Goal: Task Accomplishment & Management: Complete application form

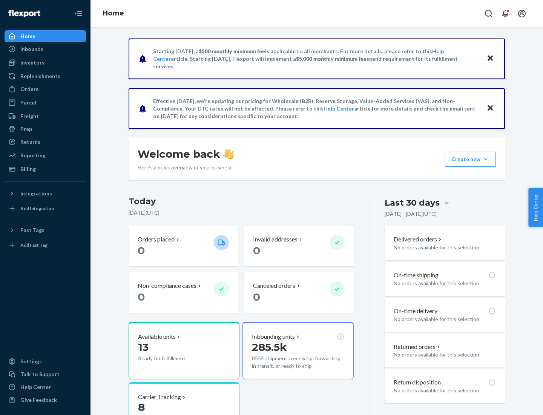
click at [486, 159] on button "Create new Create new inbound Create new order Create new product" at bounding box center [470, 159] width 51 height 15
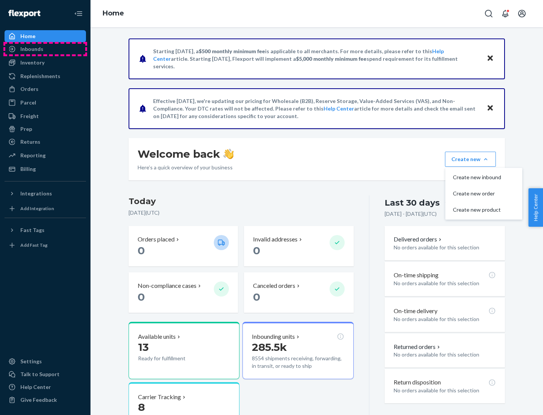
click at [45, 49] on div "Inbounds" at bounding box center [45, 49] width 80 height 11
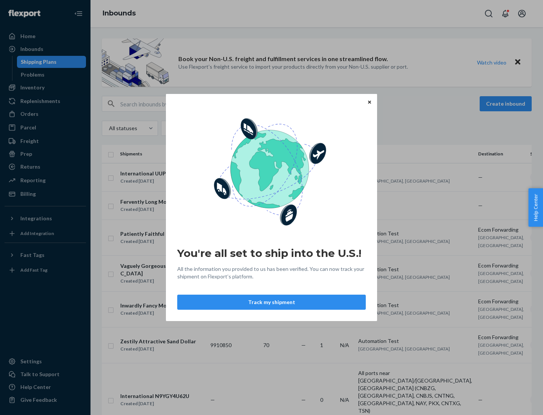
click at [45, 87] on div "You're all set to ship into the U.S.! All the information you provided to us ha…" at bounding box center [271, 207] width 543 height 415
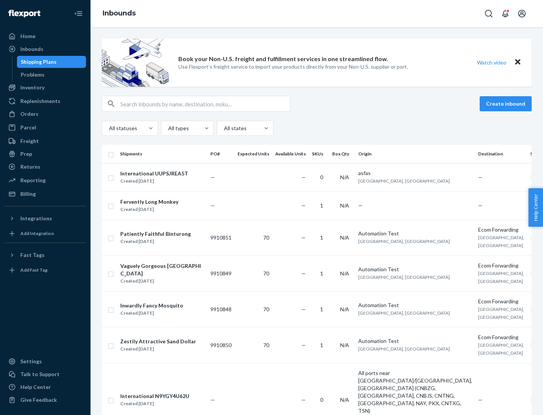
click at [317, 14] on div "Inbounds" at bounding box center [317, 13] width 453 height 27
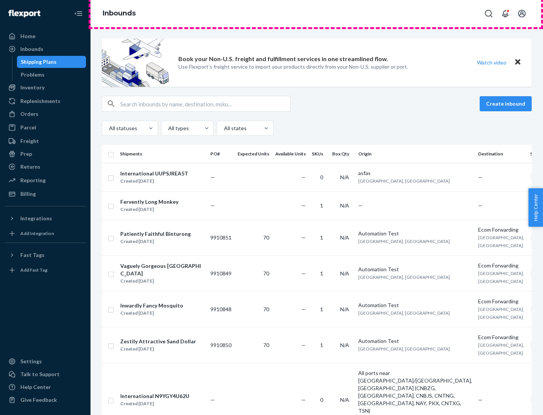
click at [317, 14] on div "Inbounds" at bounding box center [317, 13] width 453 height 27
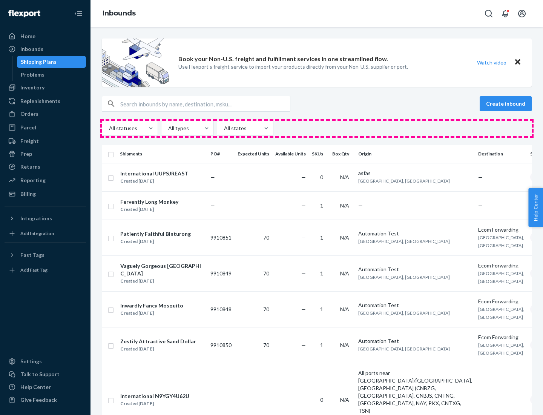
click at [317, 128] on div "All statuses All types All states" at bounding box center [317, 128] width 430 height 15
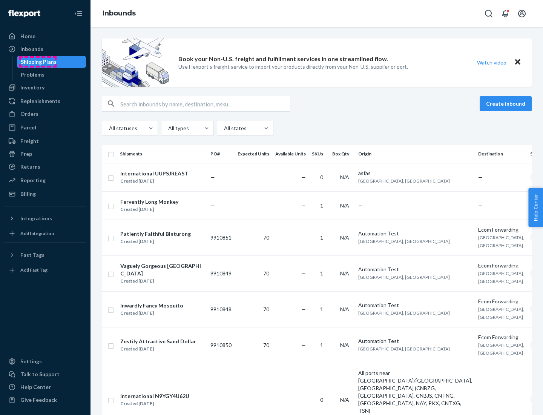
click at [37, 62] on div "Shipping Plans" at bounding box center [39, 62] width 36 height 8
click at [507, 104] on button "Create inbound" at bounding box center [506, 103] width 52 height 15
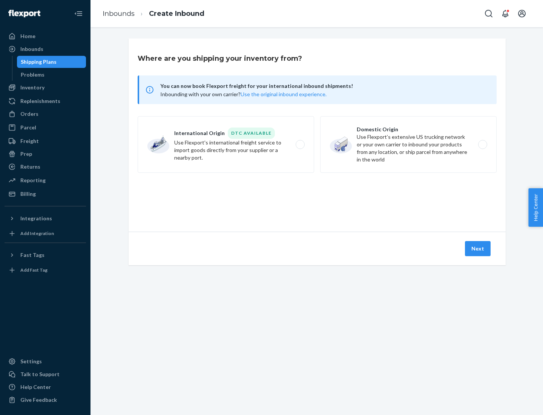
click at [226, 144] on label "International Origin DTC Available Use Flexport's international freight service…" at bounding box center [226, 144] width 176 height 57
click at [300, 144] on input "International Origin DTC Available Use Flexport's international freight service…" at bounding box center [302, 144] width 5 height 5
radio input "true"
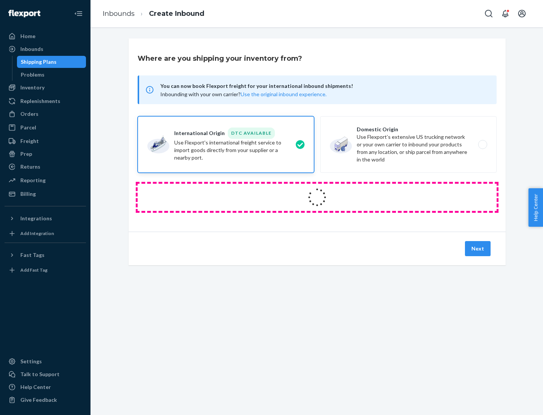
click at [317, 197] on icon at bounding box center [317, 197] width 27 height 27
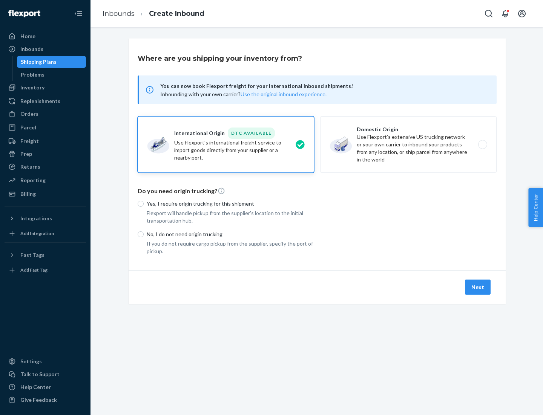
click at [230, 203] on p "Yes, I require origin trucking for this shipment" at bounding box center [230, 204] width 167 height 8
click at [144, 203] on input "Yes, I require origin trucking for this shipment" at bounding box center [141, 204] width 6 height 6
radio input "true"
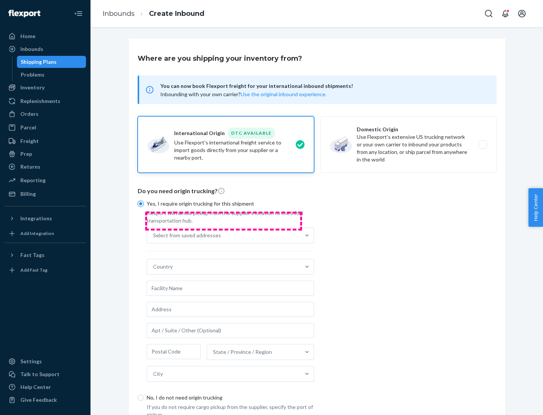
scroll to position [14, 0]
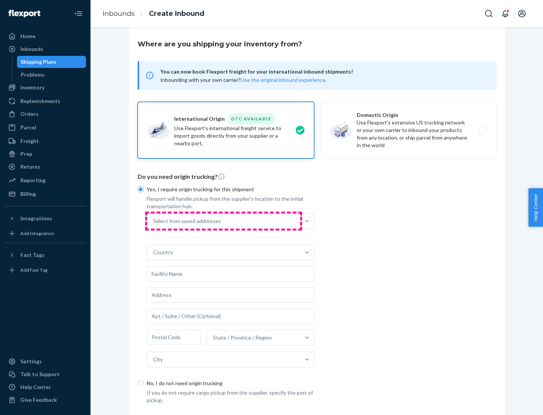
click at [224, 221] on div "Select from saved addresses" at bounding box center [223, 220] width 153 height 15
click at [154, 221] on input "Select from saved addresses" at bounding box center [153, 221] width 1 height 8
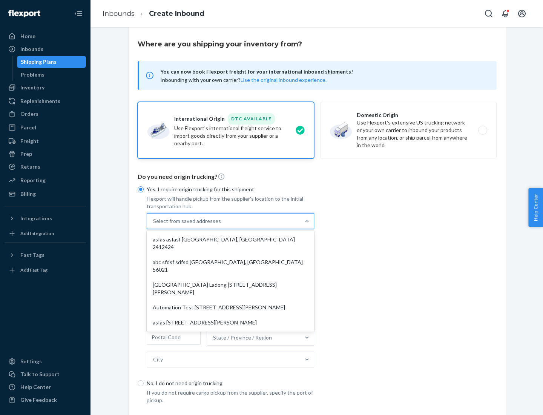
scroll to position [33, 0]
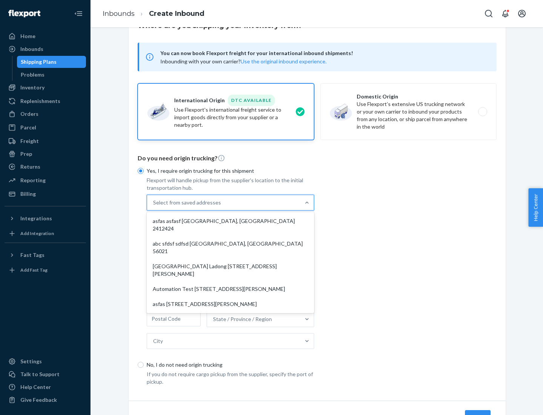
click at [230, 221] on div "asfas asfasf [GEOGRAPHIC_DATA], [GEOGRAPHIC_DATA] 2412424" at bounding box center [230, 224] width 164 height 23
click at [154, 206] on input "option asfas asfasf [GEOGRAPHIC_DATA], [GEOGRAPHIC_DATA] 2412424 focused, 1 of …" at bounding box center [153, 203] width 1 height 8
type input "asfas"
type input "asfasf"
type input "2412424"
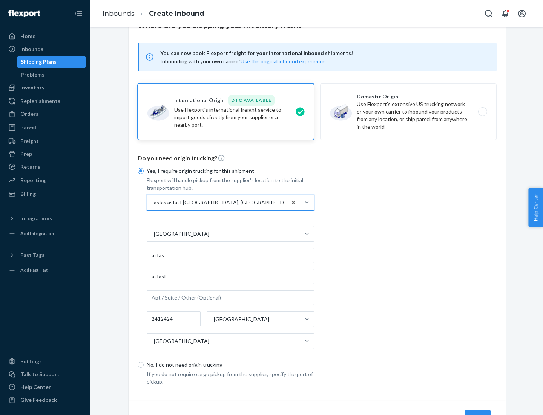
scroll to position [70, 0]
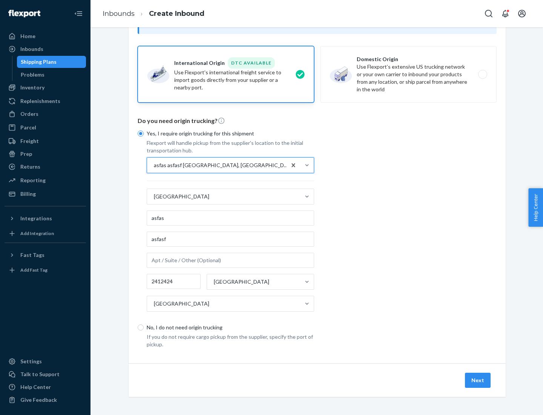
click at [478, 380] on button "Next" at bounding box center [478, 380] width 26 height 15
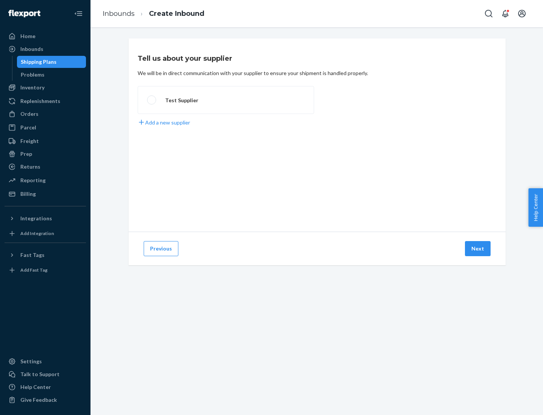
click at [226, 100] on label "Test Supplier" at bounding box center [226, 100] width 176 height 28
click at [152, 100] on input "Test Supplier" at bounding box center [149, 100] width 5 height 5
radio input "true"
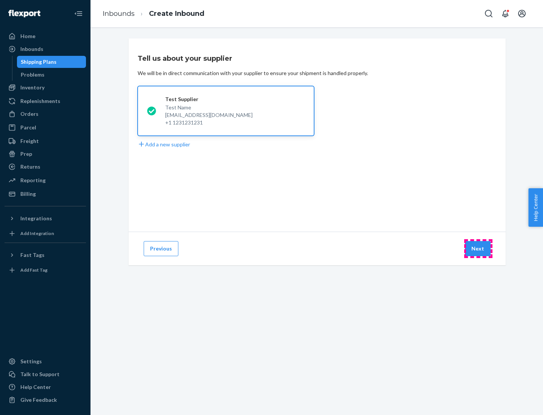
click at [478, 249] on button "Next" at bounding box center [478, 248] width 26 height 15
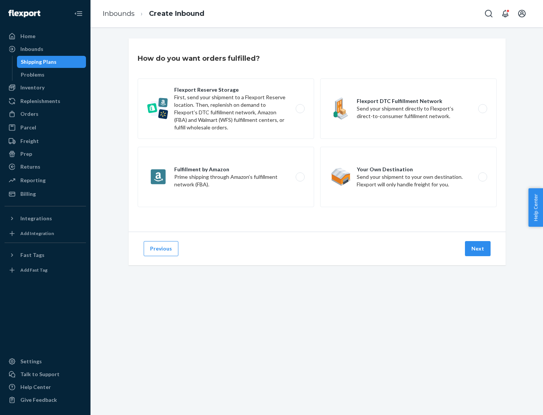
click at [226, 177] on label "Fulfillment by Amazon Prime shipping through Amazon’s fulfillment network (FBA)." at bounding box center [226, 177] width 176 height 60
click at [300, 177] on input "Fulfillment by Amazon Prime shipping through Amazon’s fulfillment network (FBA)." at bounding box center [302, 177] width 5 height 5
radio input "true"
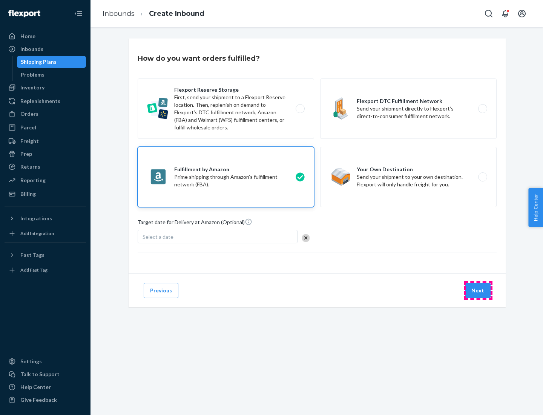
click at [478, 290] on button "Next" at bounding box center [478, 290] width 26 height 15
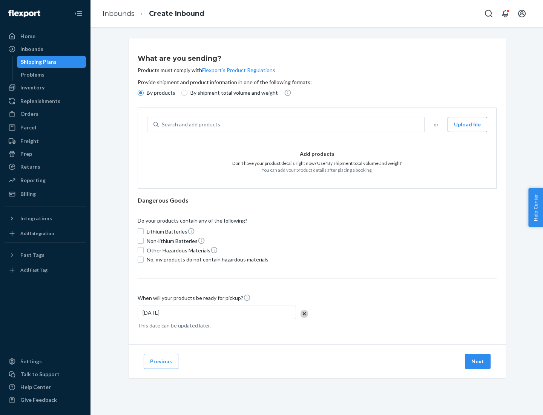
click at [232, 93] on p "By shipment total volume and weight" at bounding box center [233, 93] width 87 height 8
click at [187, 93] on input "By shipment total volume and weight" at bounding box center [184, 93] width 6 height 6
radio input "true"
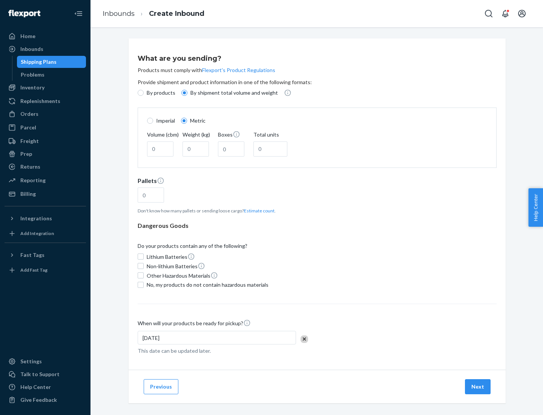
click at [160, 93] on p "By products" at bounding box center [161, 93] width 29 height 8
click at [144, 93] on input "By products" at bounding box center [141, 93] width 6 height 6
radio input "true"
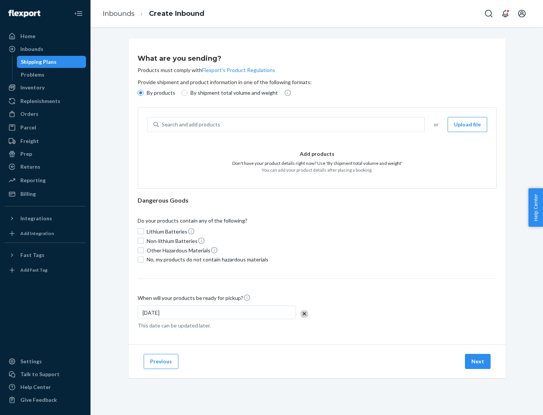
click at [292, 124] on div "Search and add products" at bounding box center [292, 125] width 266 height 14
click at [163, 124] on input "Search and add products" at bounding box center [162, 125] width 1 height 8
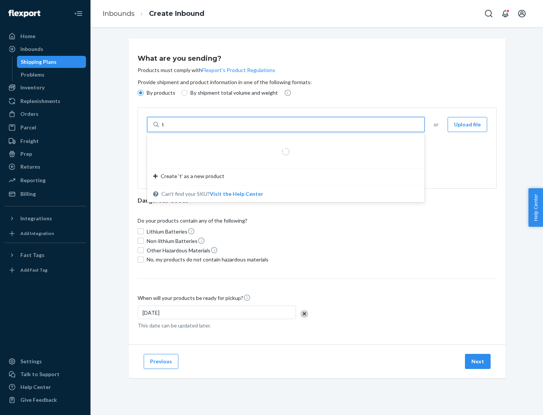
type input "test"
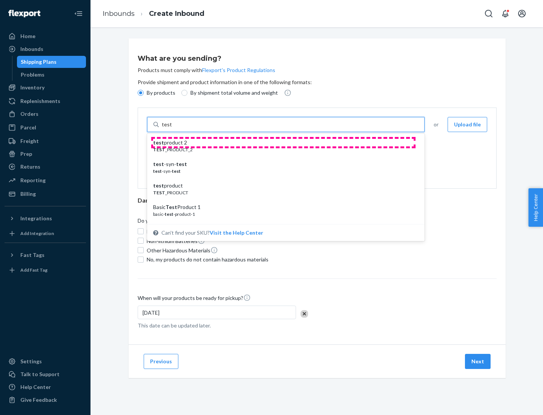
click at [283, 143] on div "test product 2" at bounding box center [282, 143] width 259 height 8
click at [172, 128] on input "test" at bounding box center [167, 125] width 10 height 8
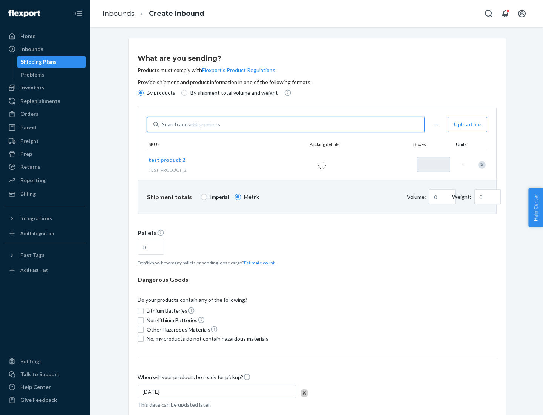
type input "1"
type input "0.02"
type input "22.23"
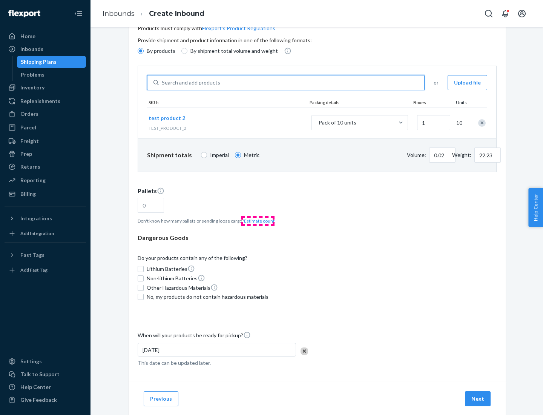
click at [258, 221] on button "Estimate count" at bounding box center [259, 221] width 31 height 6
type input "1"
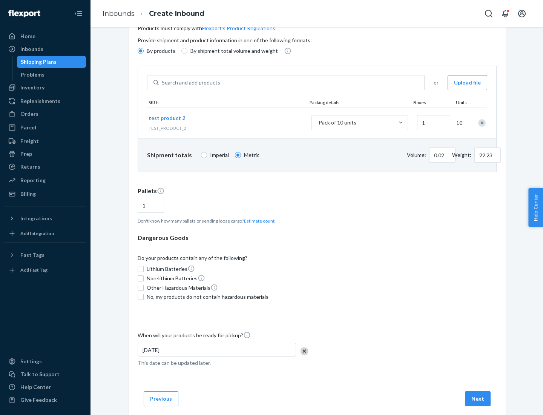
scroll to position [60, 0]
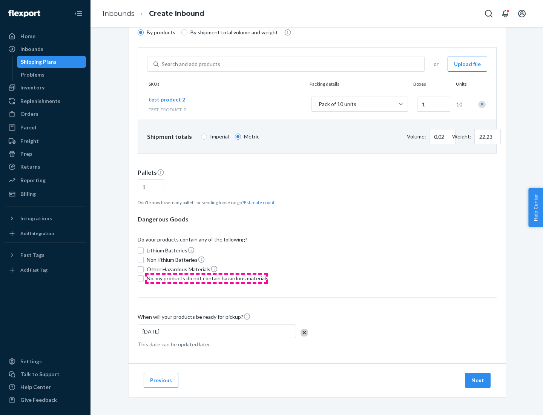
click at [206, 278] on span "No, my products do not contain hazardous materials" at bounding box center [208, 279] width 122 height 8
click at [144, 278] on input "No, my products do not contain hazardous materials" at bounding box center [141, 278] width 6 height 6
checkbox input "true"
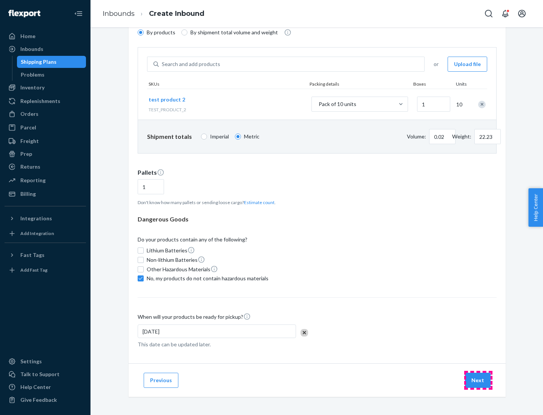
click at [478, 380] on button "Next" at bounding box center [478, 380] width 26 height 15
